Goal: Task Accomplishment & Management: Use online tool/utility

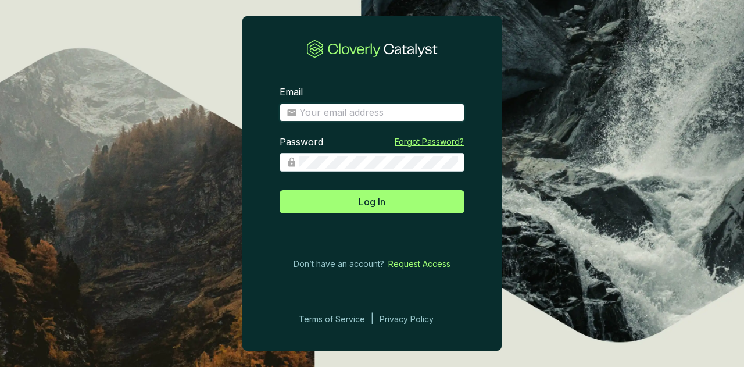
click at [341, 112] on input "Email" at bounding box center [379, 112] width 158 height 13
type input "[EMAIL_ADDRESS][DOMAIN_NAME]"
click at [280, 190] on button "Log In" at bounding box center [372, 201] width 185 height 23
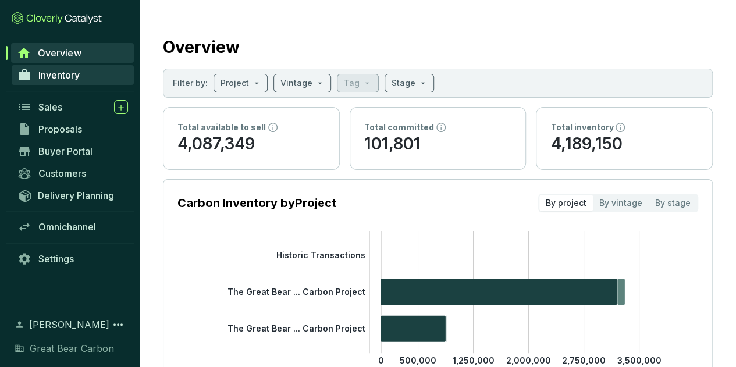
click at [73, 76] on span "Inventory" at bounding box center [58, 75] width 41 height 12
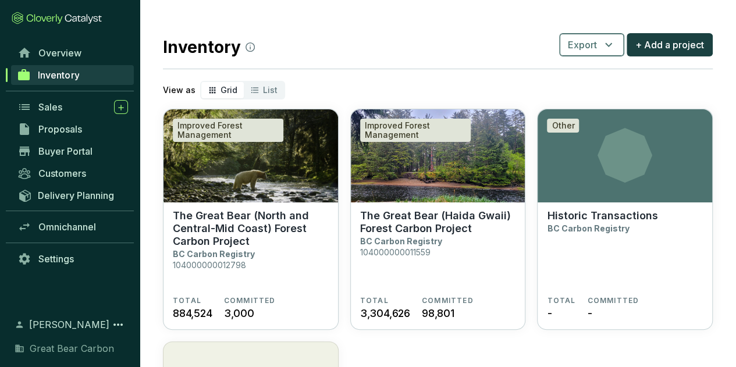
click at [583, 46] on span "Export" at bounding box center [582, 45] width 29 height 14
click at [579, 98] on span "Batches" at bounding box center [592, 99] width 35 height 14
